Goal: Find specific page/section: Locate a particular part of the current website

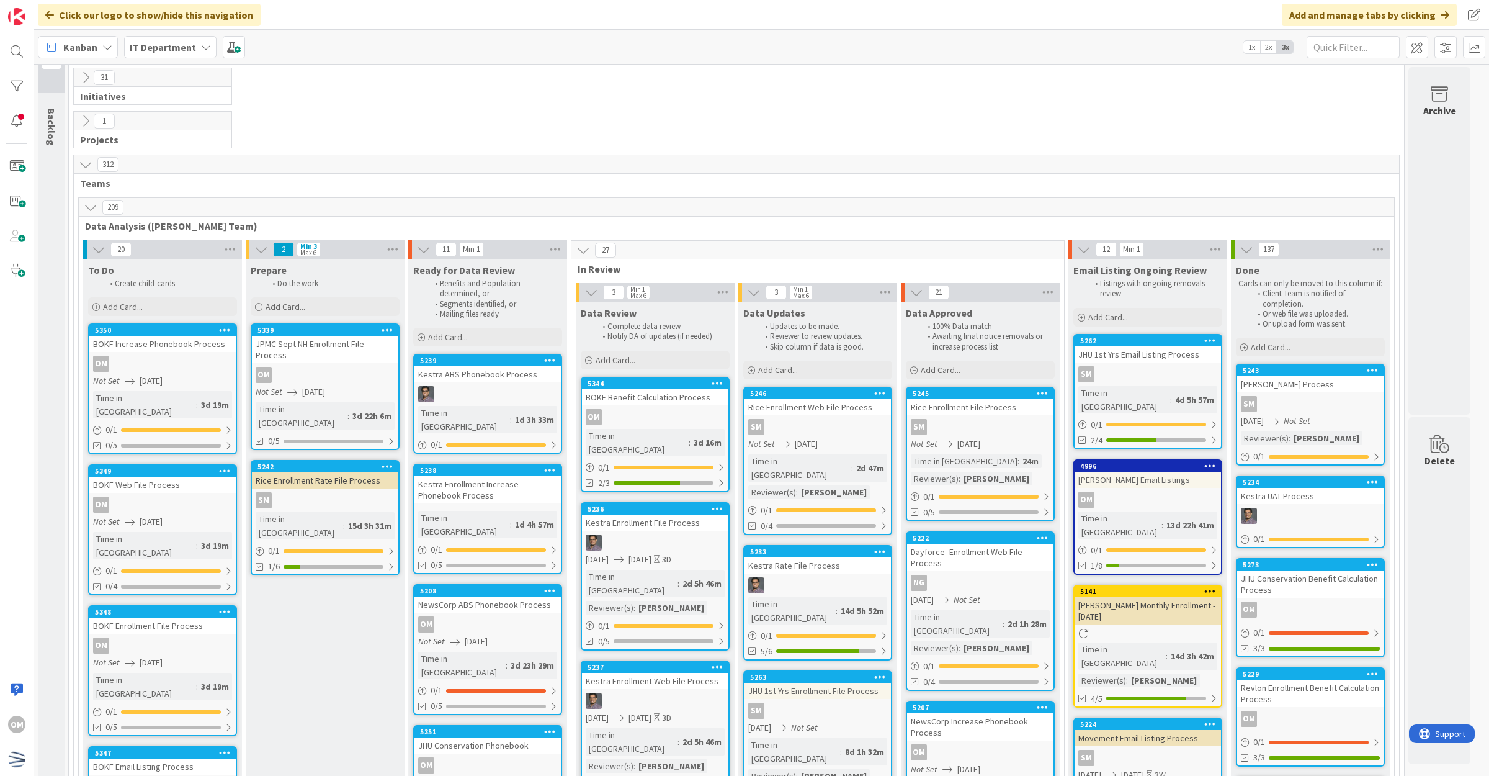
scroll to position [78, 0]
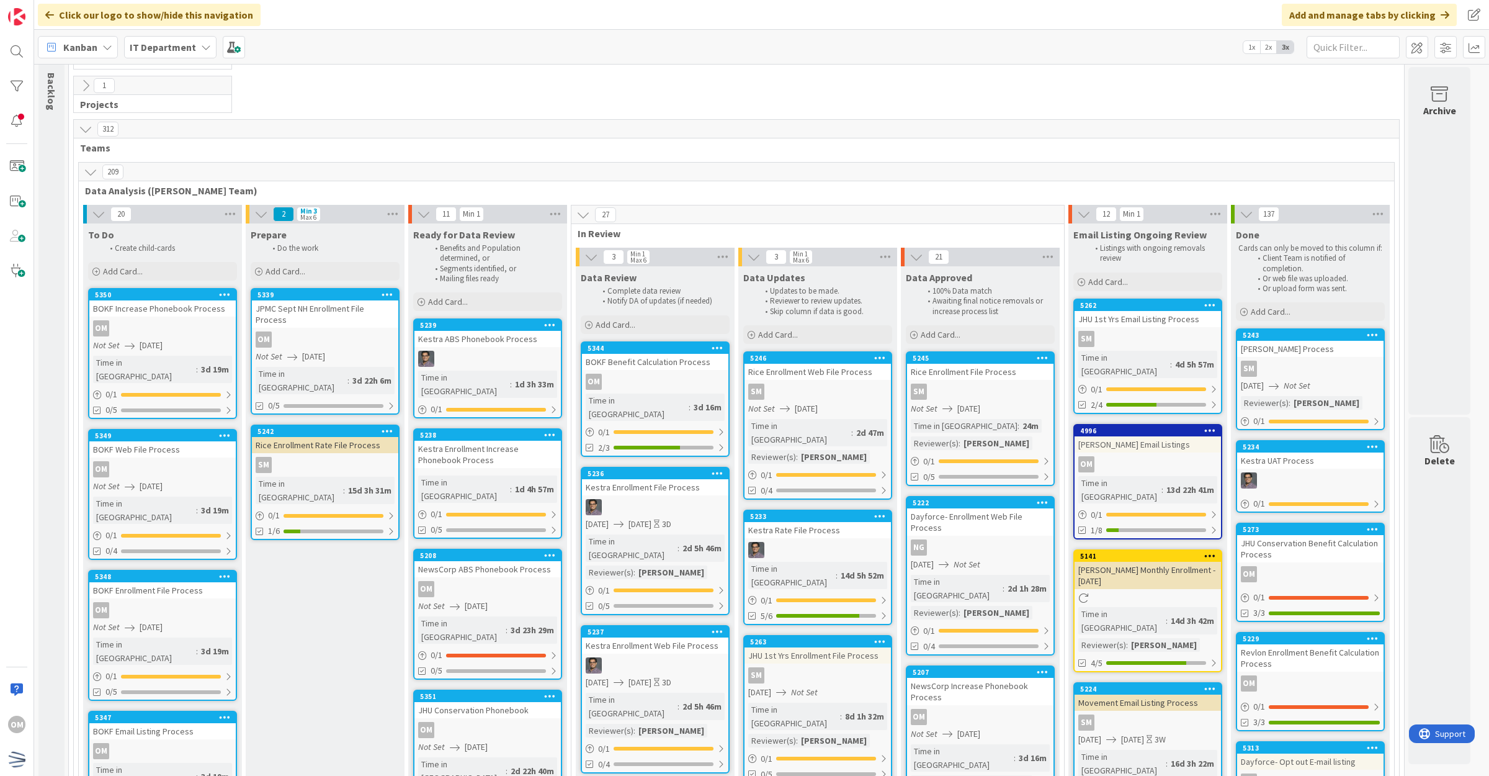
click at [542, 334] on div "Kestra ABS Phonebook Process" at bounding box center [487, 339] width 146 height 16
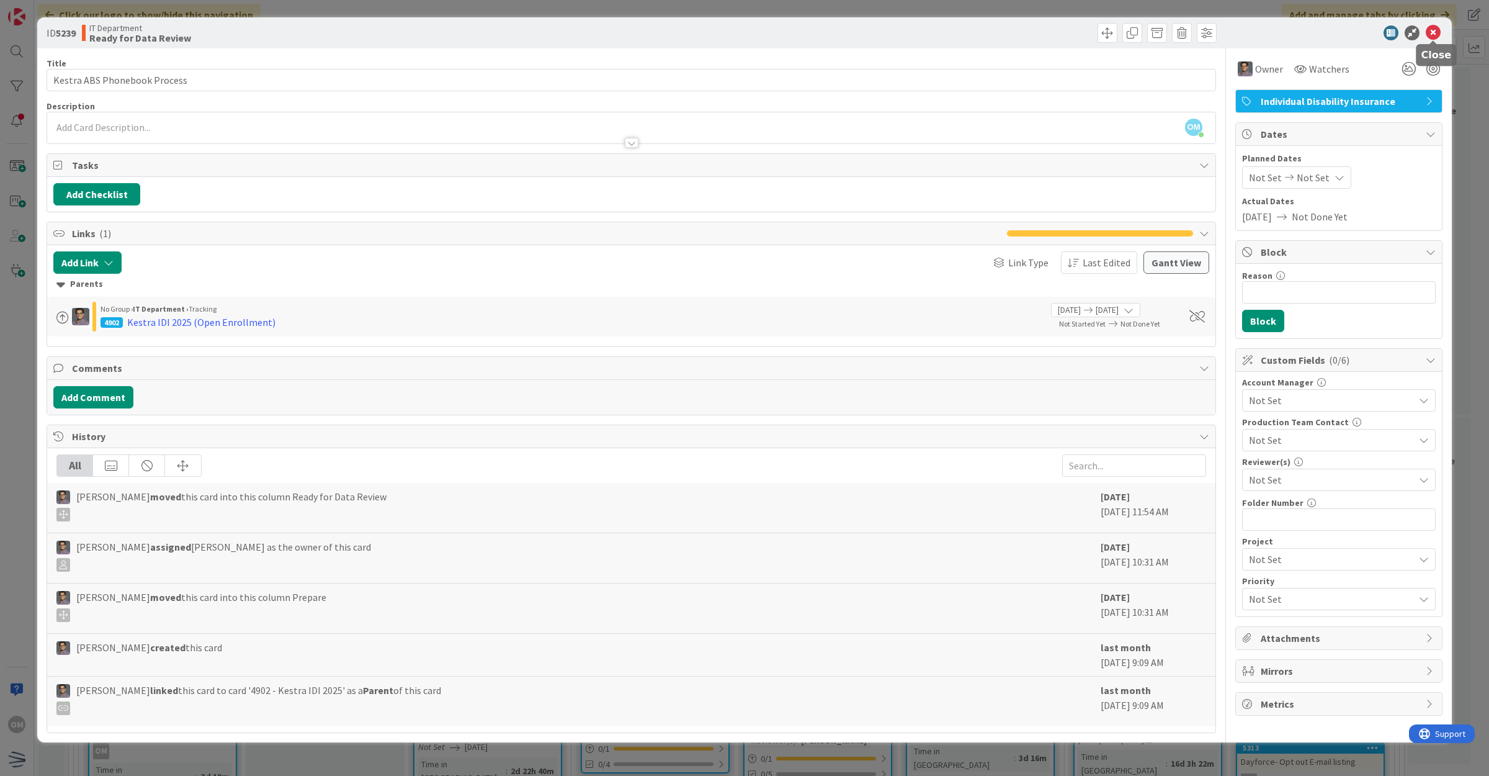
click at [1425, 39] on div at bounding box center [1333, 32] width 220 height 15
click at [1433, 32] on icon at bounding box center [1433, 32] width 15 height 15
